Goal: Task Accomplishment & Management: Use online tool/utility

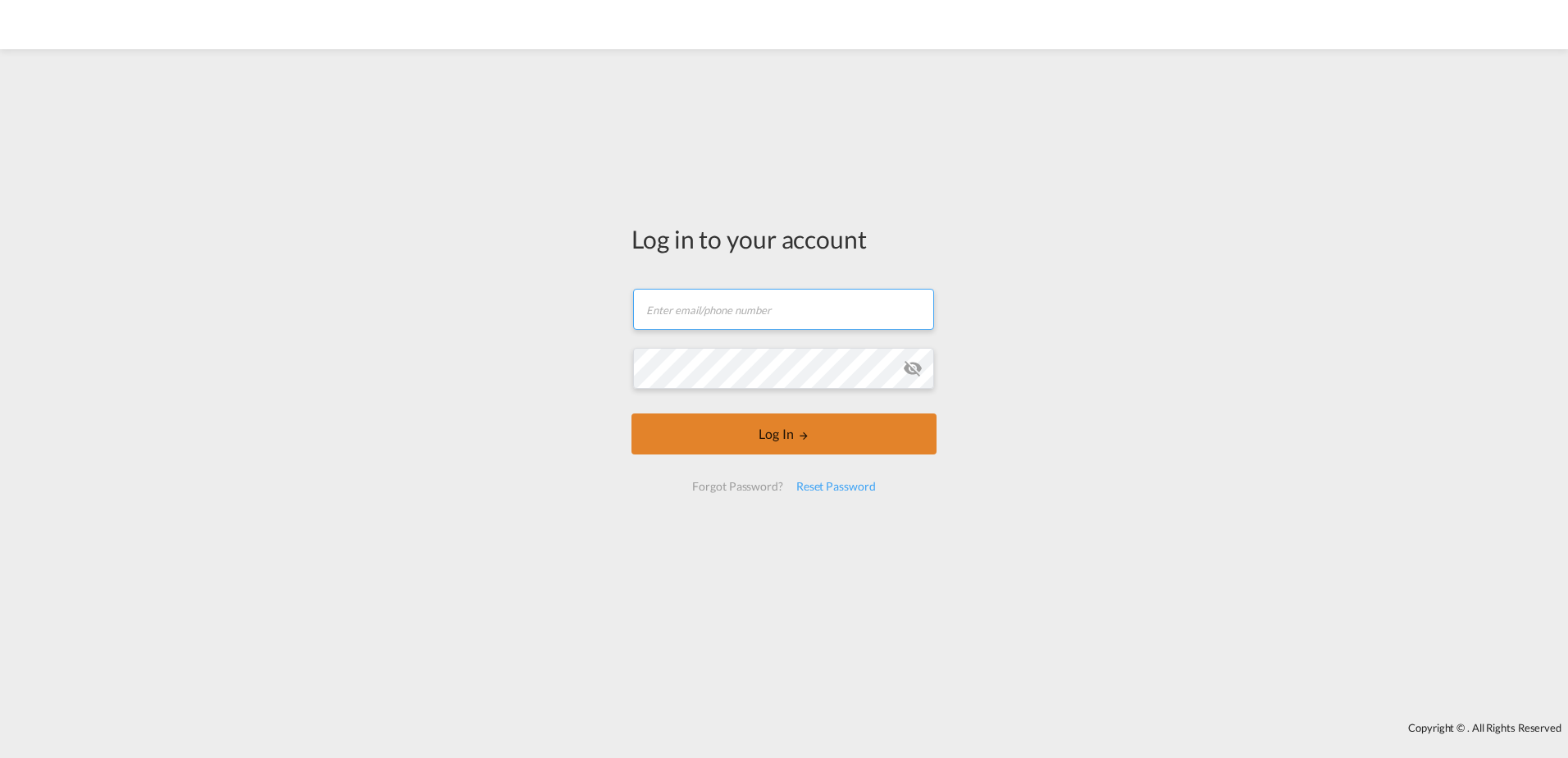
type input "[PERSON_NAME][EMAIL_ADDRESS][DOMAIN_NAME]"
click at [748, 450] on button "Log In" at bounding box center [784, 434] width 305 height 41
type input "[PERSON_NAME][EMAIL_ADDRESS][DOMAIN_NAME]"
click at [746, 437] on button "Log In" at bounding box center [784, 434] width 305 height 41
